Goal: Navigation & Orientation: Find specific page/section

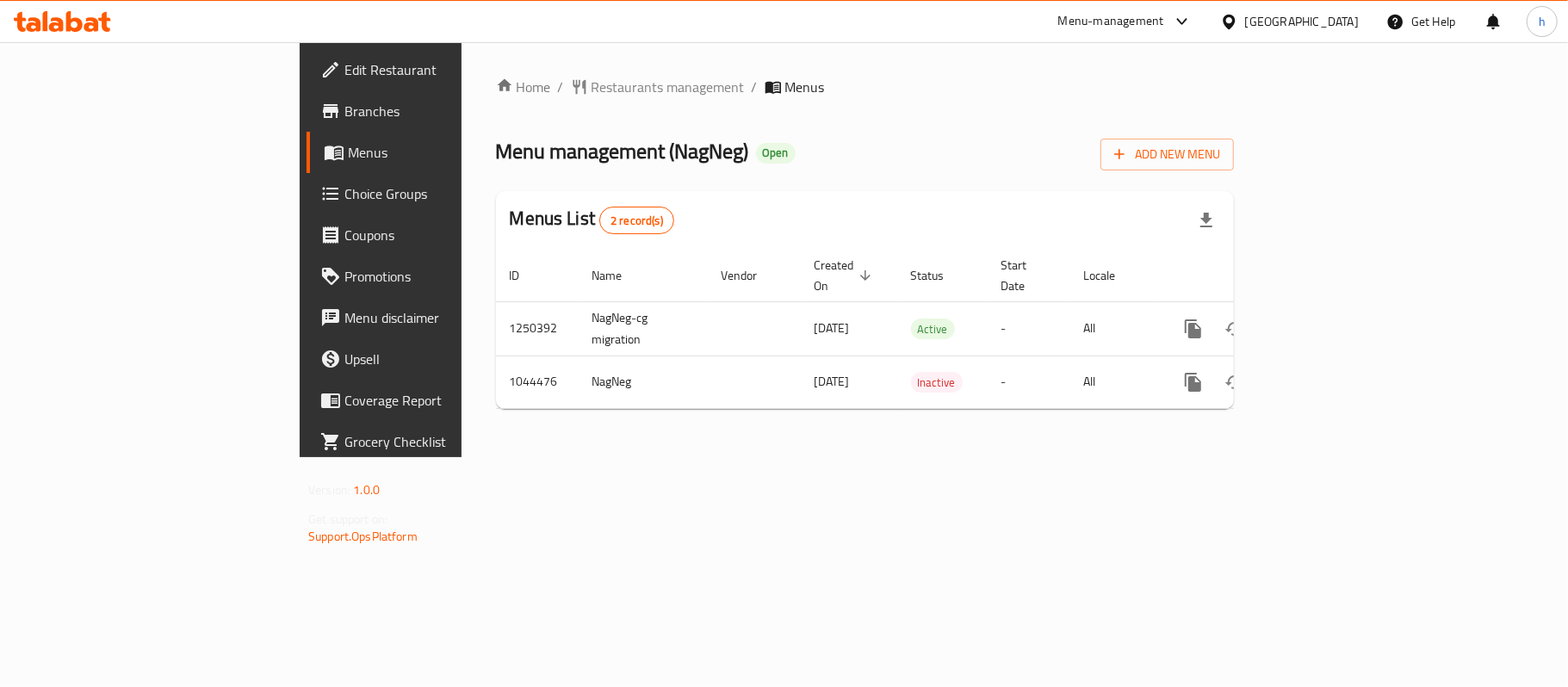
click at [1327, 11] on div "[GEOGRAPHIC_DATA]" at bounding box center [1289, 21] width 166 height 41
click at [1323, 25] on div "[GEOGRAPHIC_DATA]" at bounding box center [1301, 22] width 114 height 19
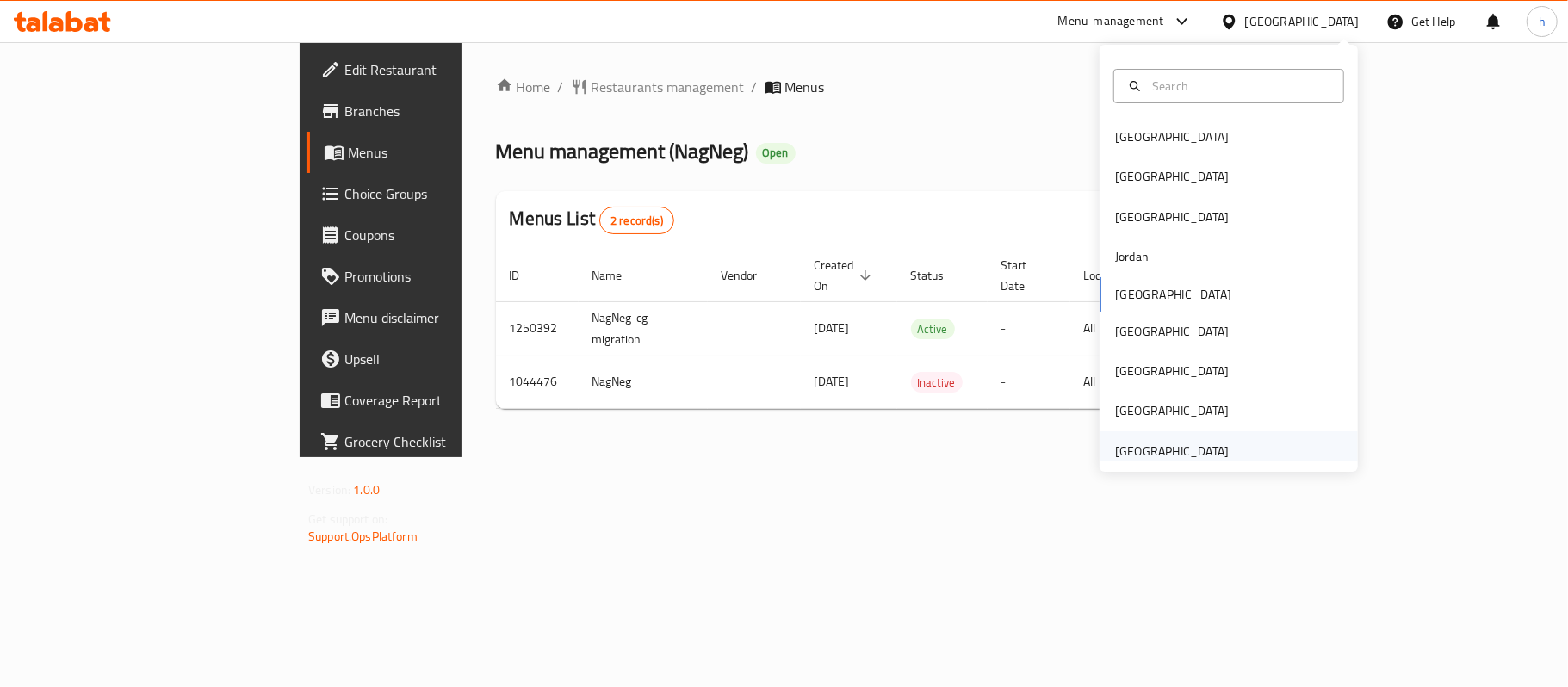
click at [1204, 448] on div "[GEOGRAPHIC_DATA]" at bounding box center [1171, 451] width 114 height 19
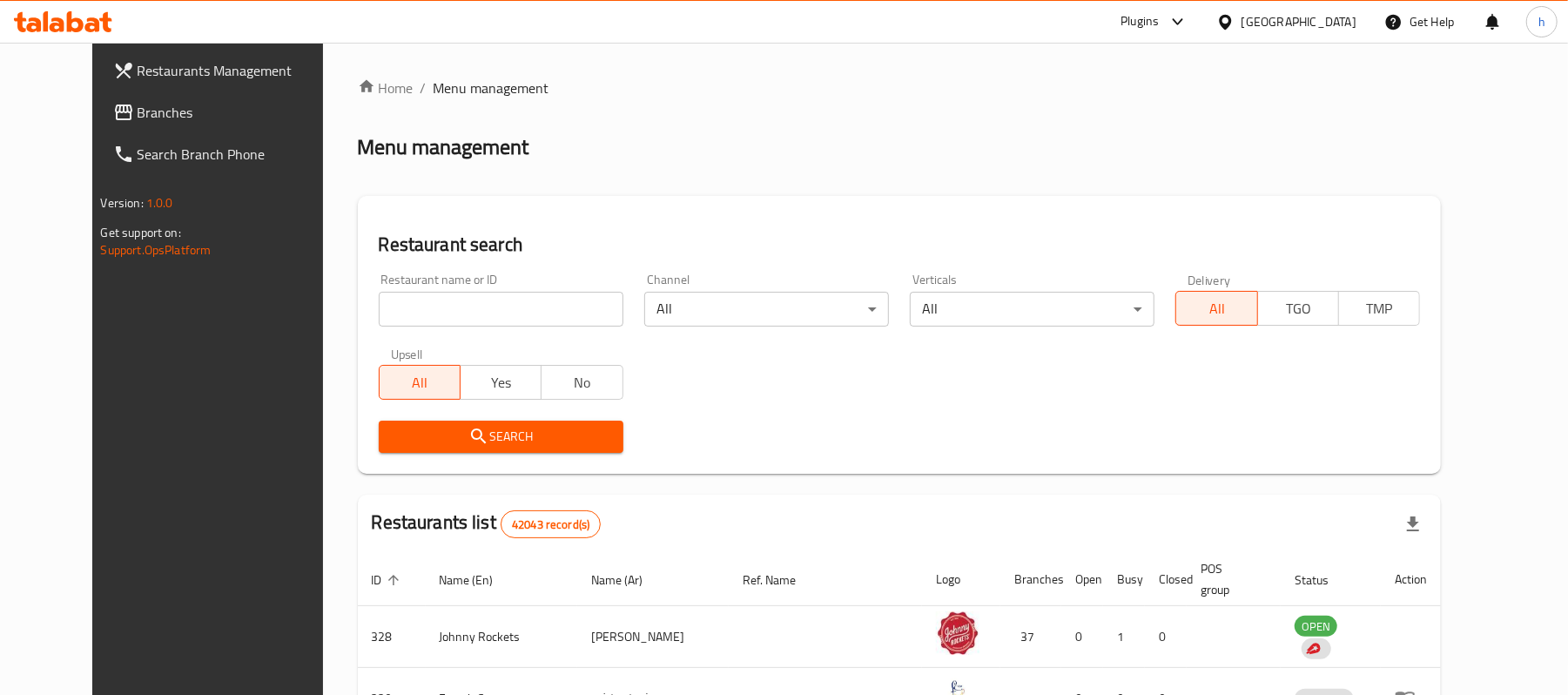
click at [137, 105] on span "Branches" at bounding box center [239, 112] width 203 height 21
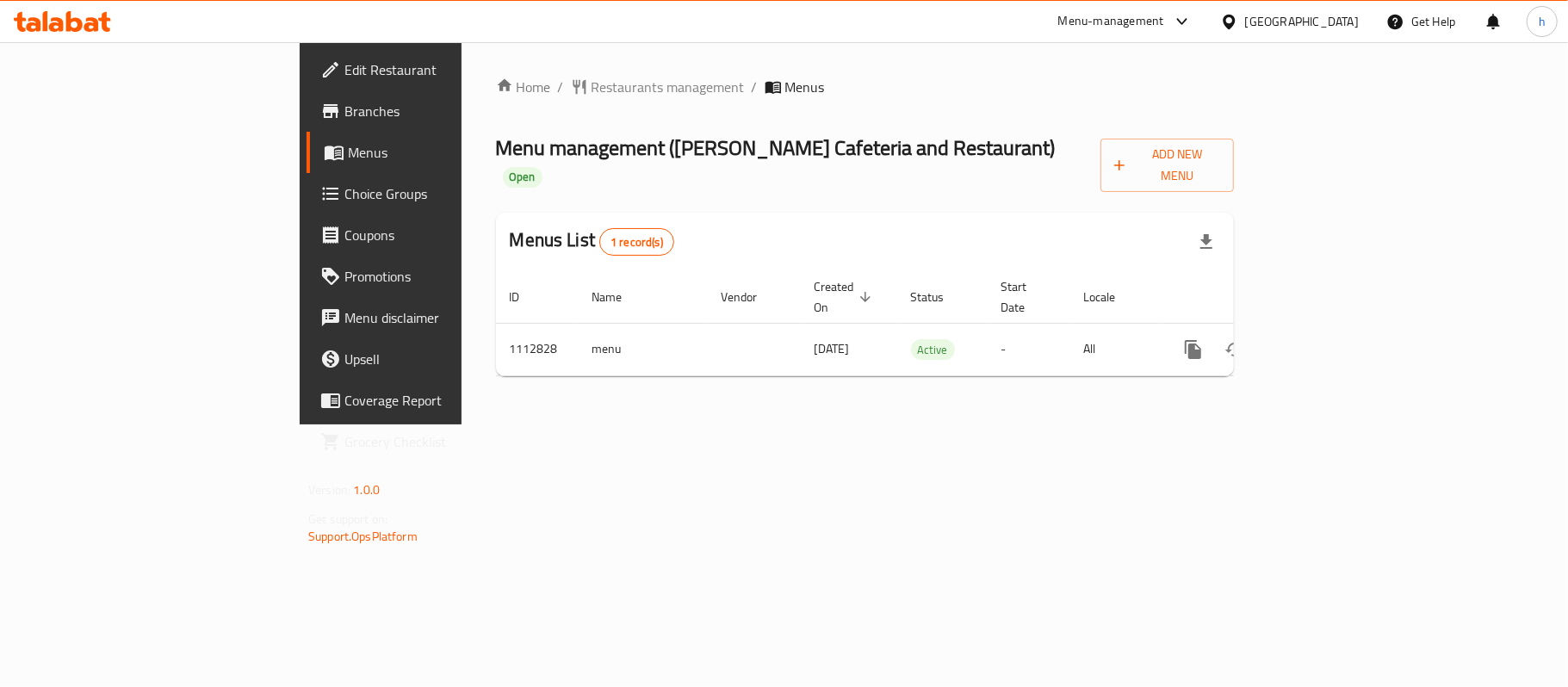
click at [1330, 21] on div "[GEOGRAPHIC_DATA]" at bounding box center [1301, 22] width 114 height 19
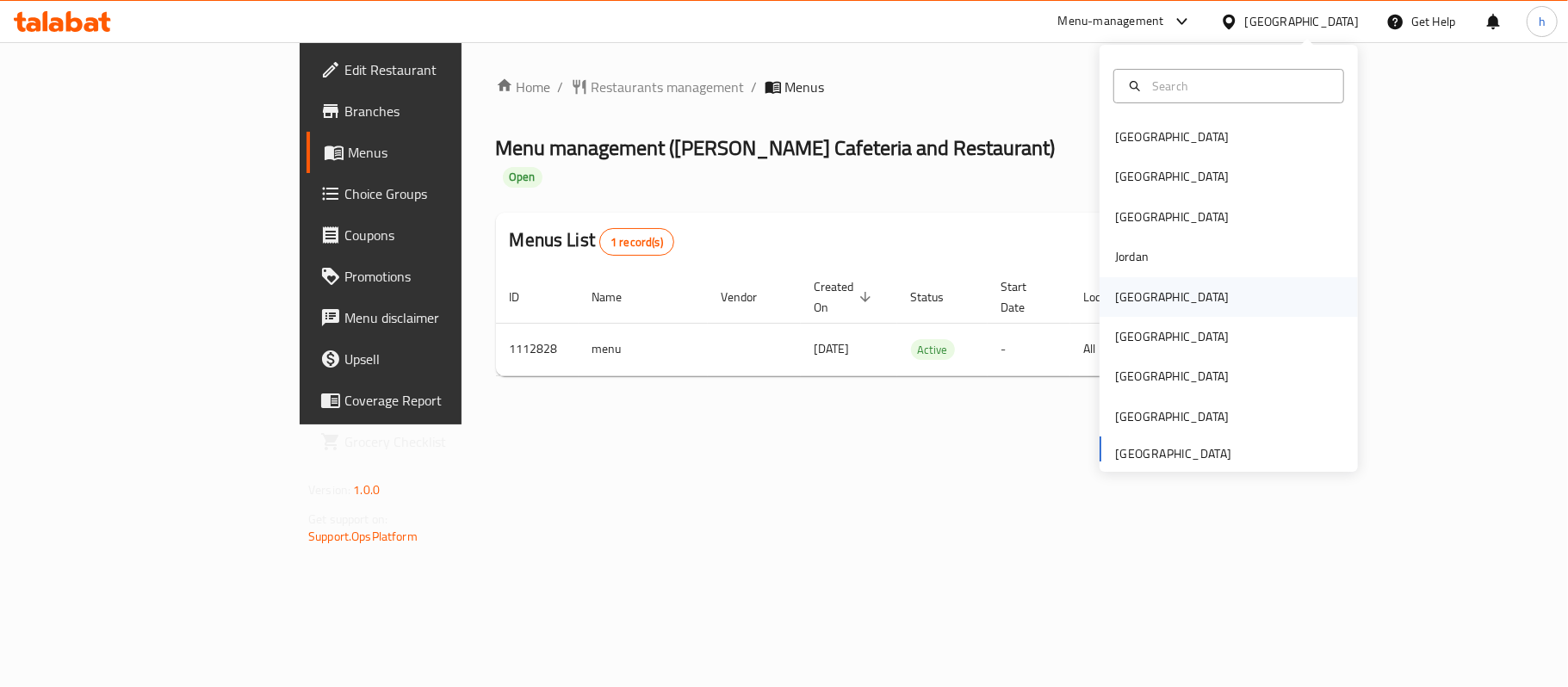
click at [1131, 309] on div "[GEOGRAPHIC_DATA]" at bounding box center [1171, 296] width 141 height 39
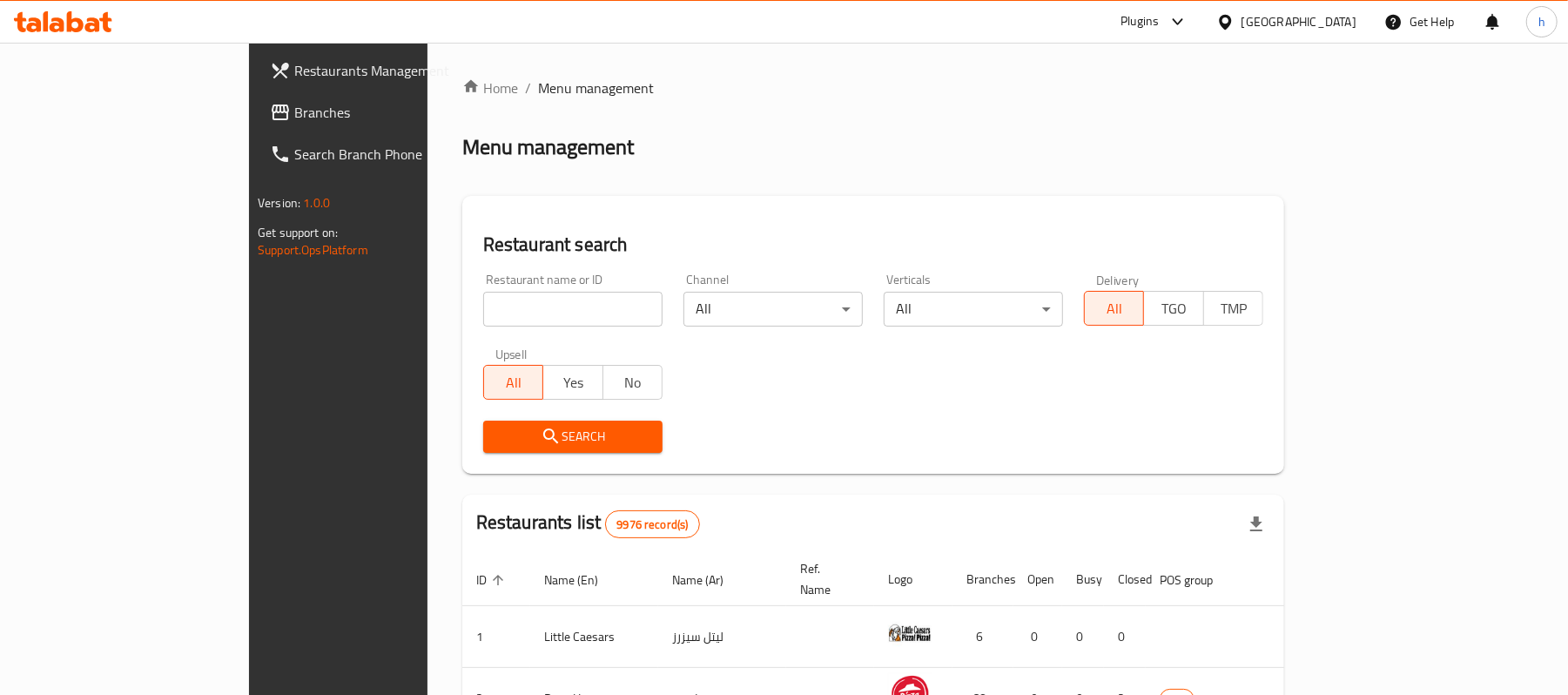
click at [295, 115] on span "Branches" at bounding box center [396, 112] width 203 height 21
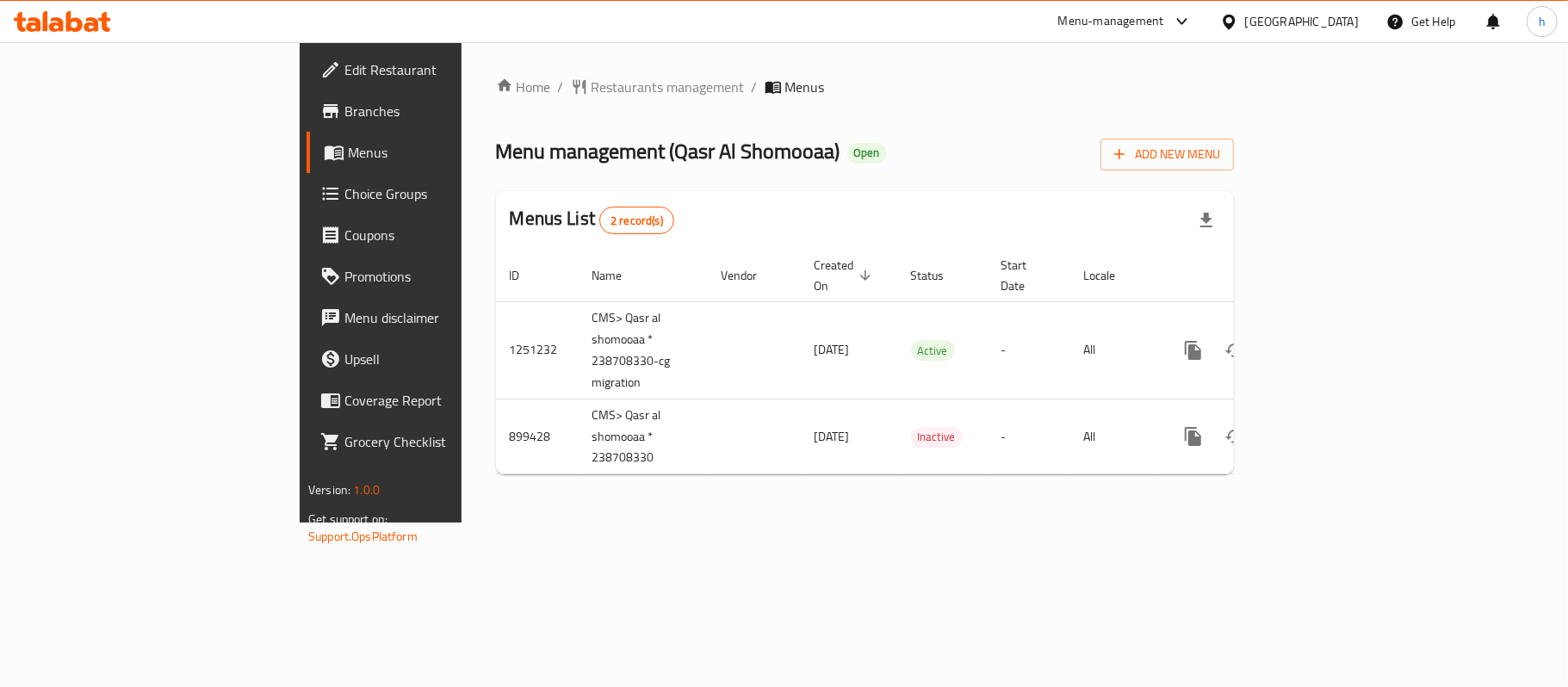
click at [1351, 21] on div "[GEOGRAPHIC_DATA]" at bounding box center [1301, 22] width 114 height 19
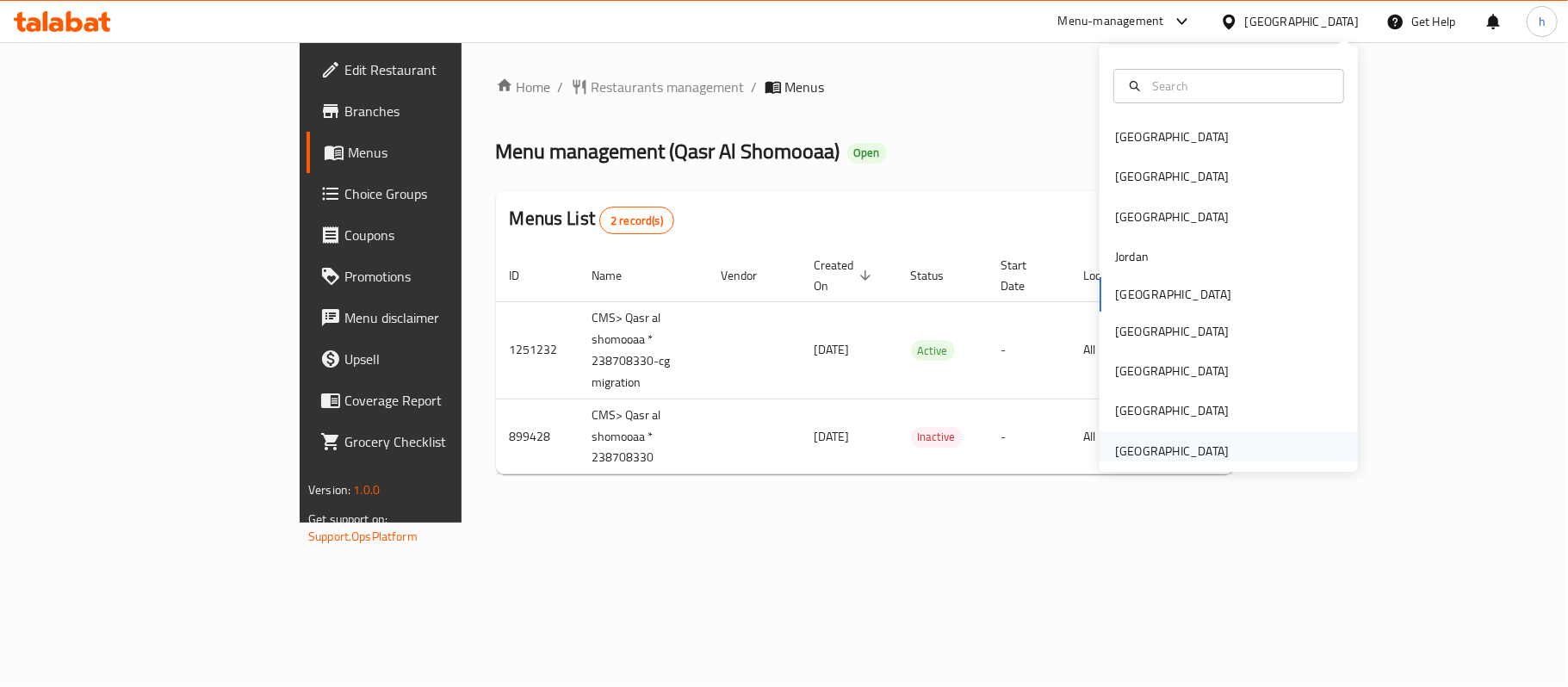
click at [1174, 438] on div "[GEOGRAPHIC_DATA]" at bounding box center [1171, 450] width 141 height 39
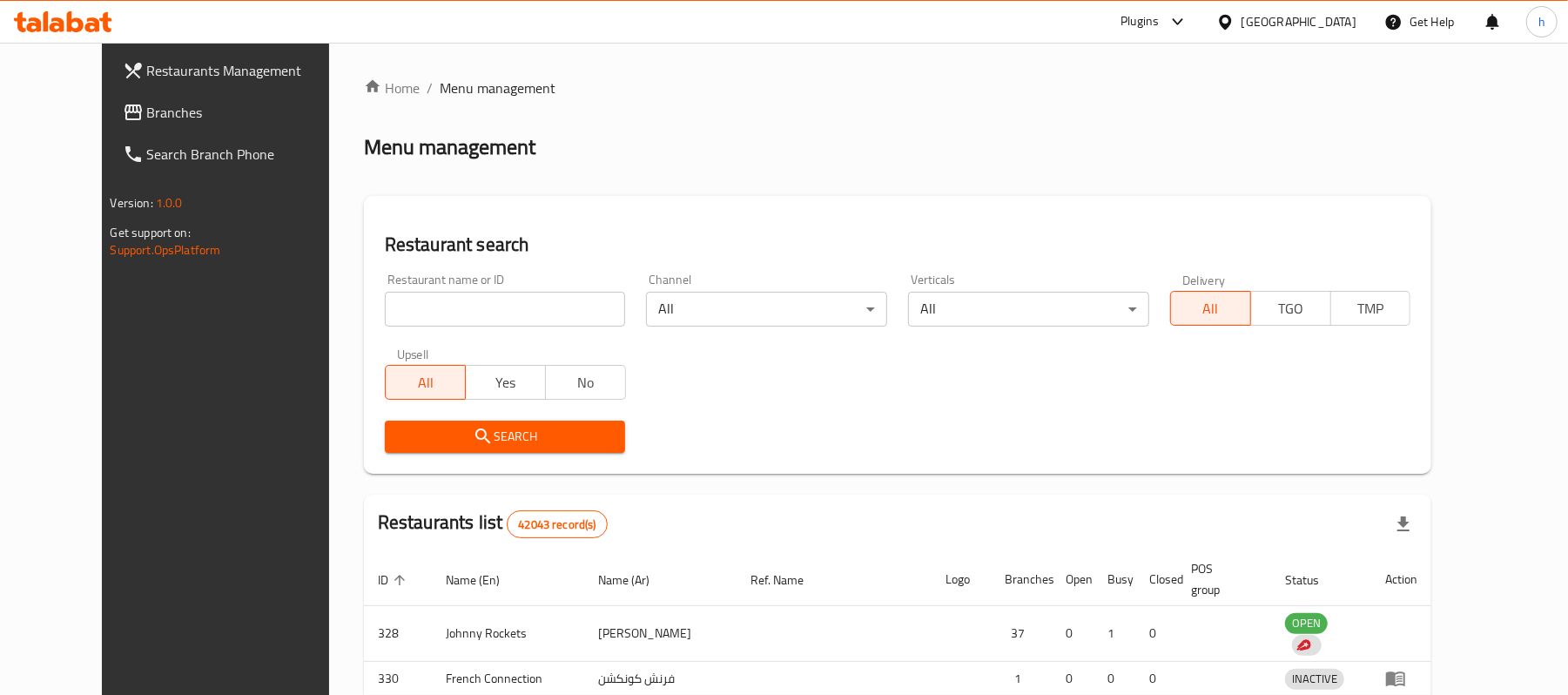
click at [105, 136] on div at bounding box center [784, 347] width 1568 height 695
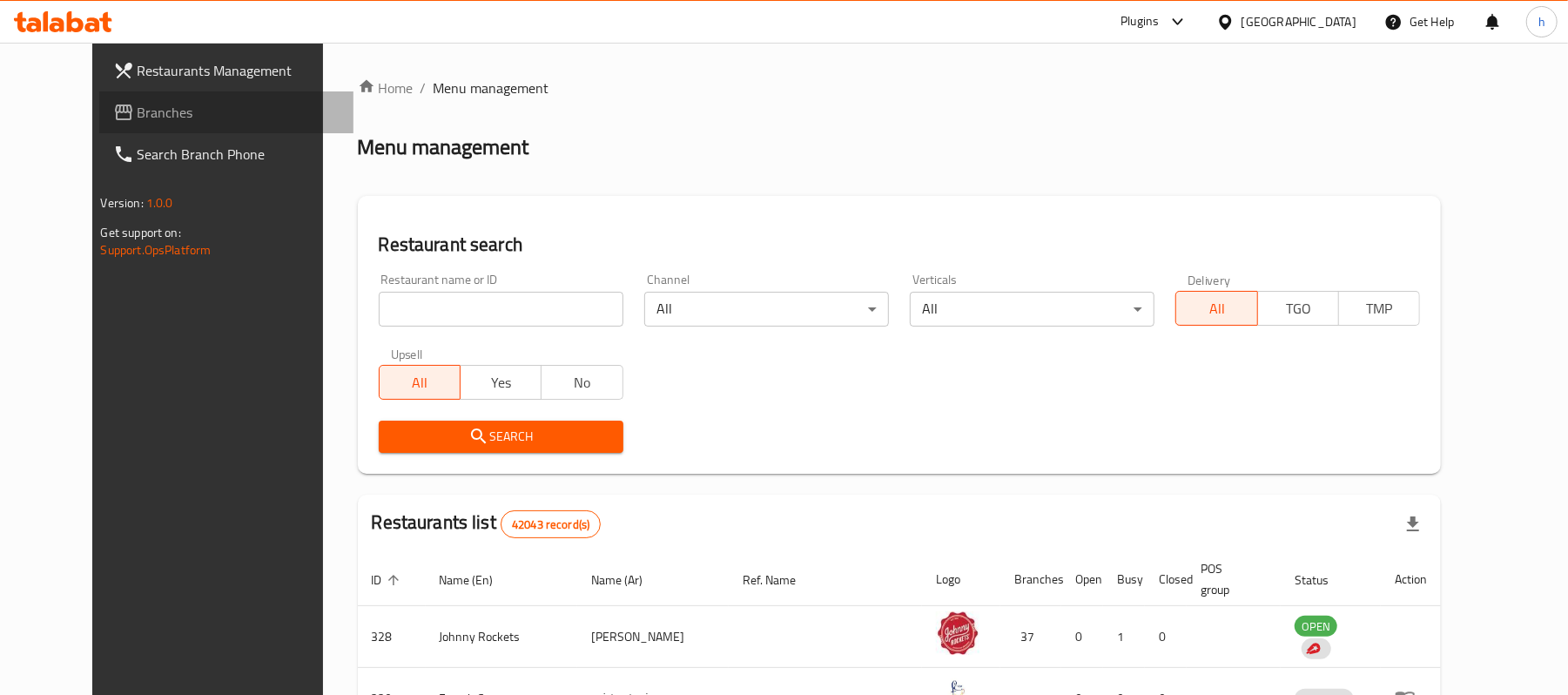
click at [137, 102] on span "Branches" at bounding box center [239, 112] width 203 height 21
